Goal: Task Accomplishment & Management: Manage account settings

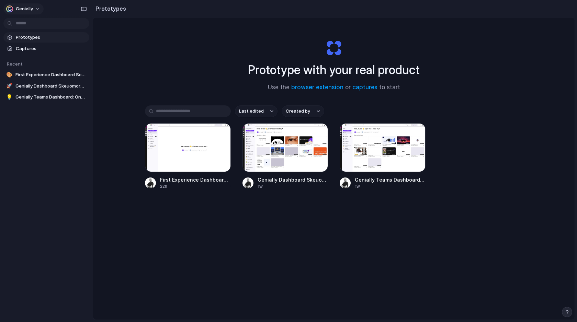
click at [35, 7] on button "Genially" at bounding box center [23, 8] width 40 height 11
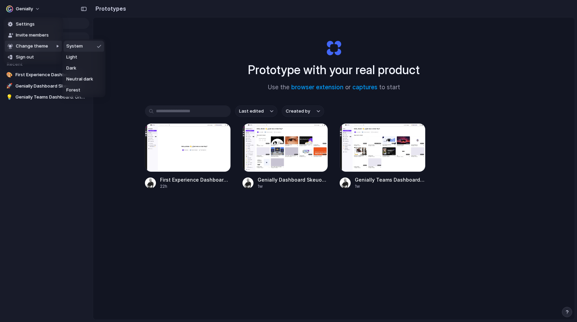
click at [45, 154] on div "Settings Invite members Change theme Sign out" at bounding box center [288, 161] width 577 height 322
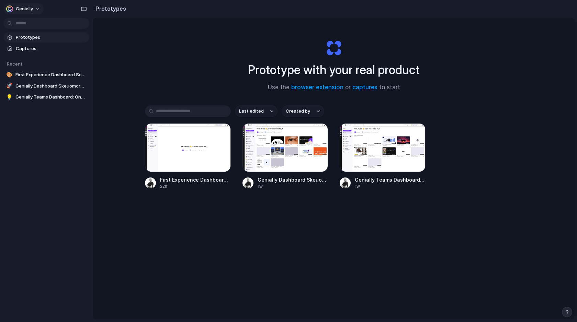
click at [38, 8] on button "Genially" at bounding box center [23, 8] width 40 height 11
click at [28, 56] on span "Sign out" at bounding box center [25, 57] width 18 height 7
